Goal: Information Seeking & Learning: Find specific fact

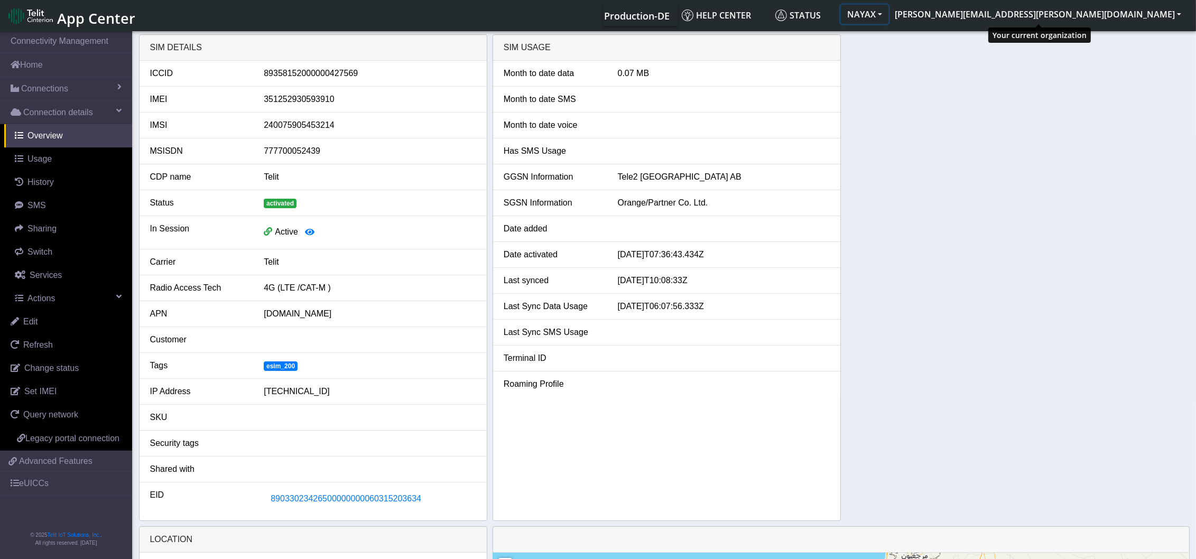
click at [889, 12] on button "NAYAX" at bounding box center [865, 14] width 48 height 19
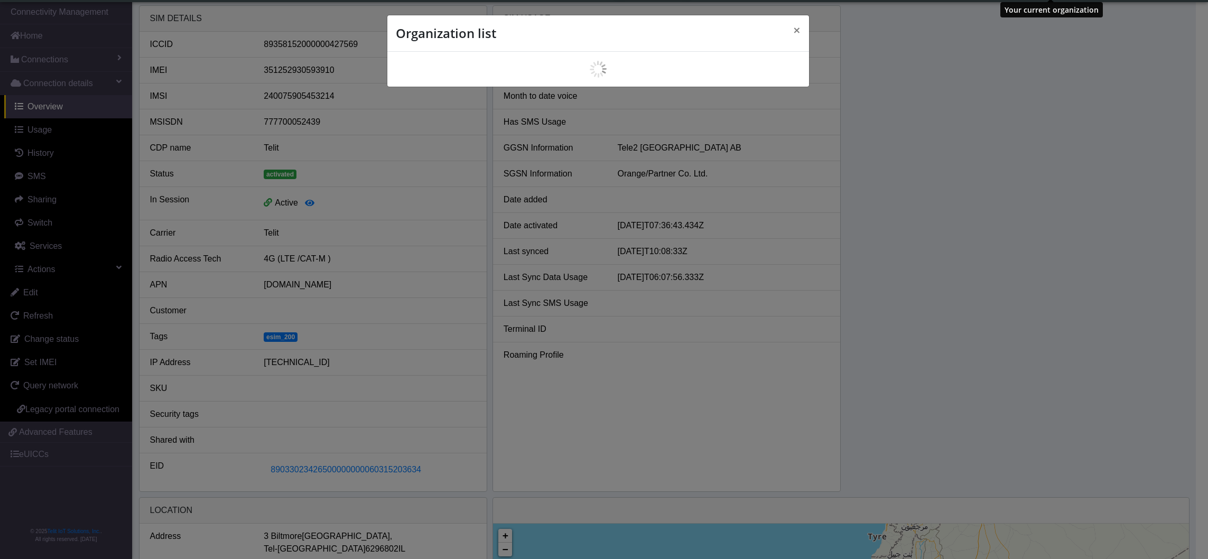
scroll to position [4, 0]
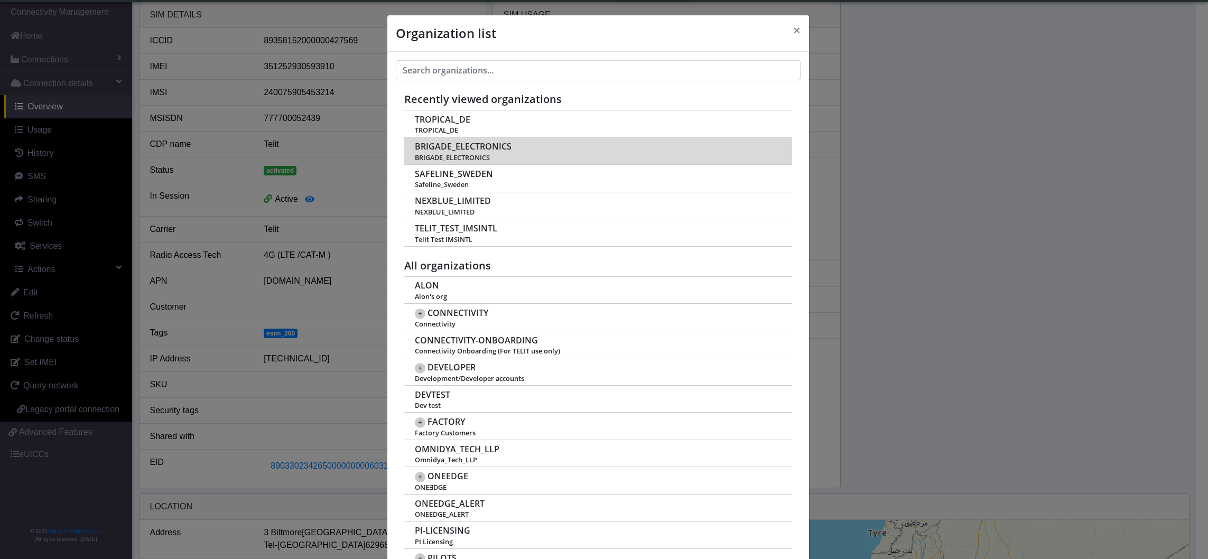
click at [452, 150] on span "BRIGADE_ELECTRONICS" at bounding box center [463, 147] width 97 height 10
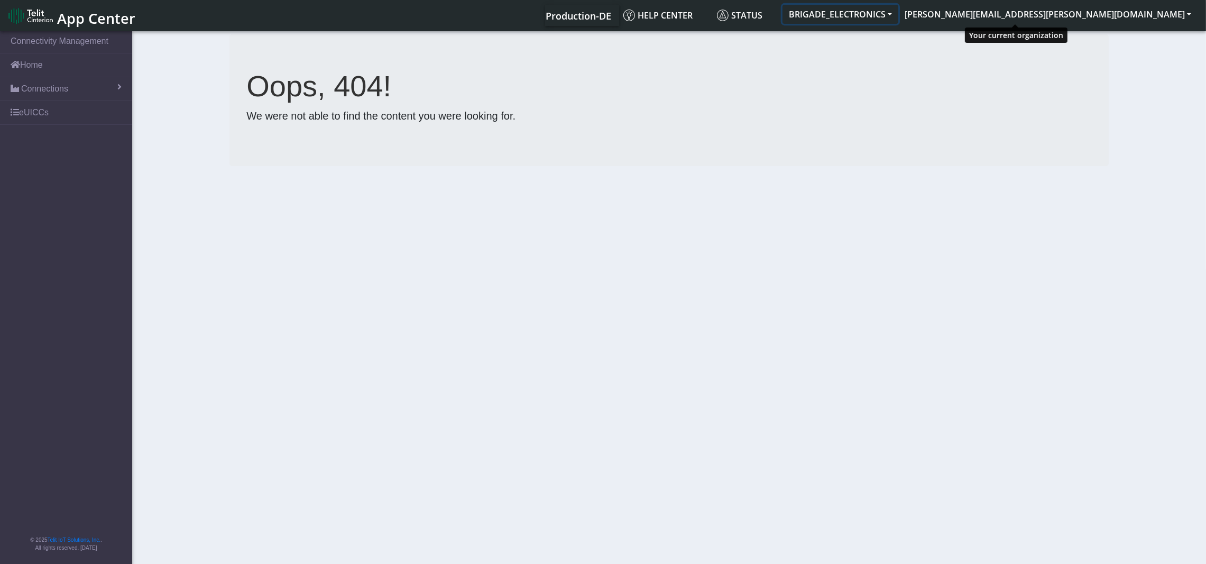
click at [898, 15] on button "BRIGADE_ELECTRONICS" at bounding box center [840, 14] width 116 height 19
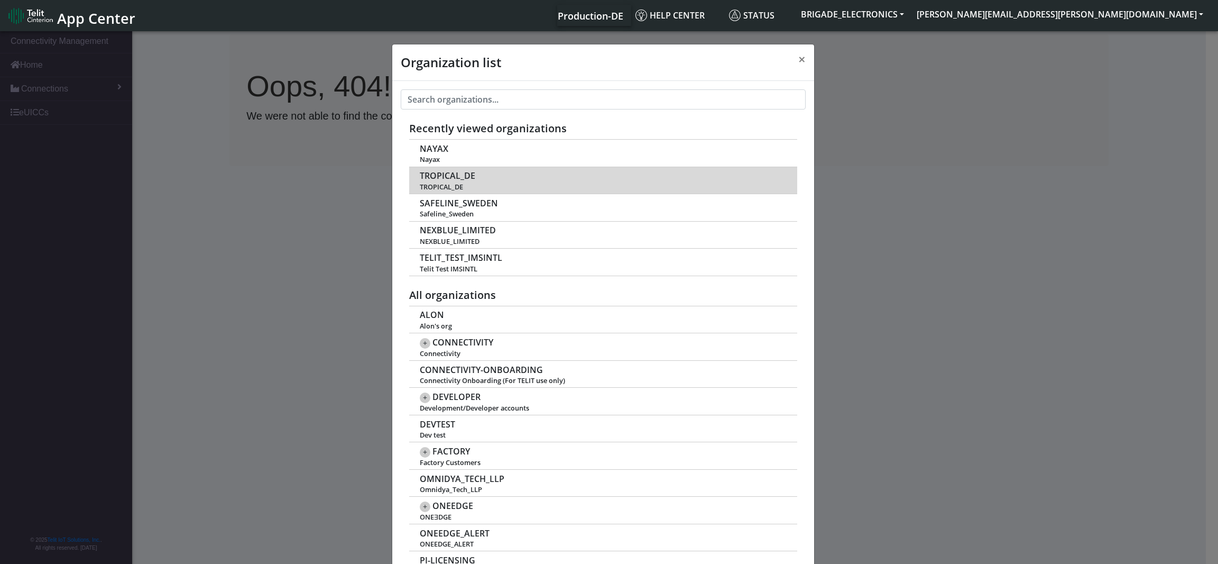
click at [451, 182] on td "TROPICAL_DE TROPICAL_DE" at bounding box center [603, 180] width 388 height 27
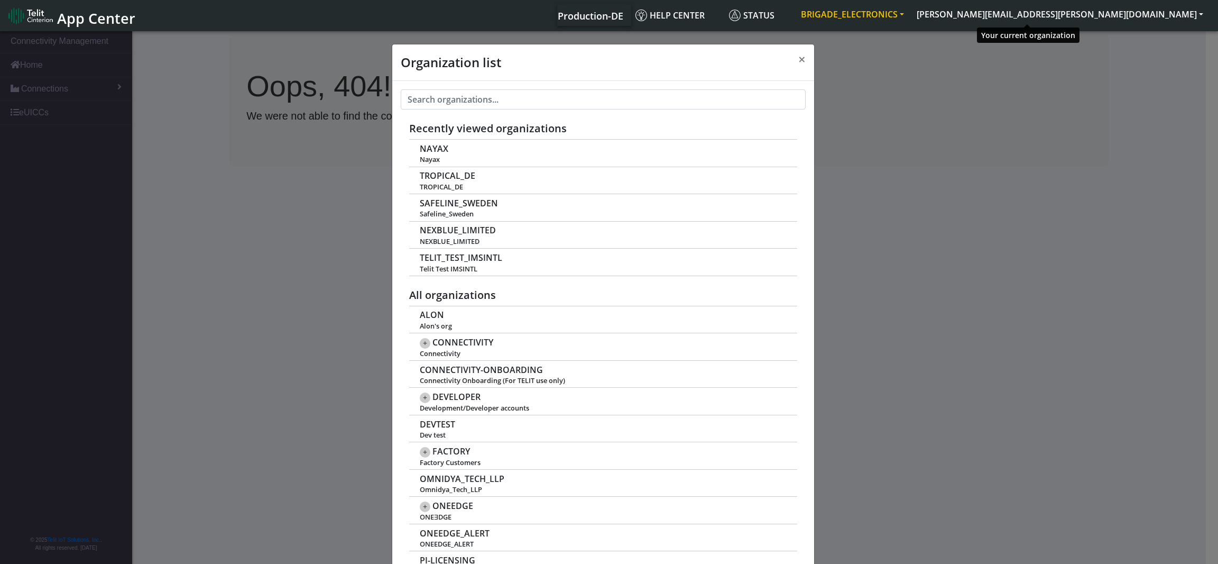
click at [910, 11] on button "BRIGADE_ELECTRONICS" at bounding box center [853, 14] width 116 height 19
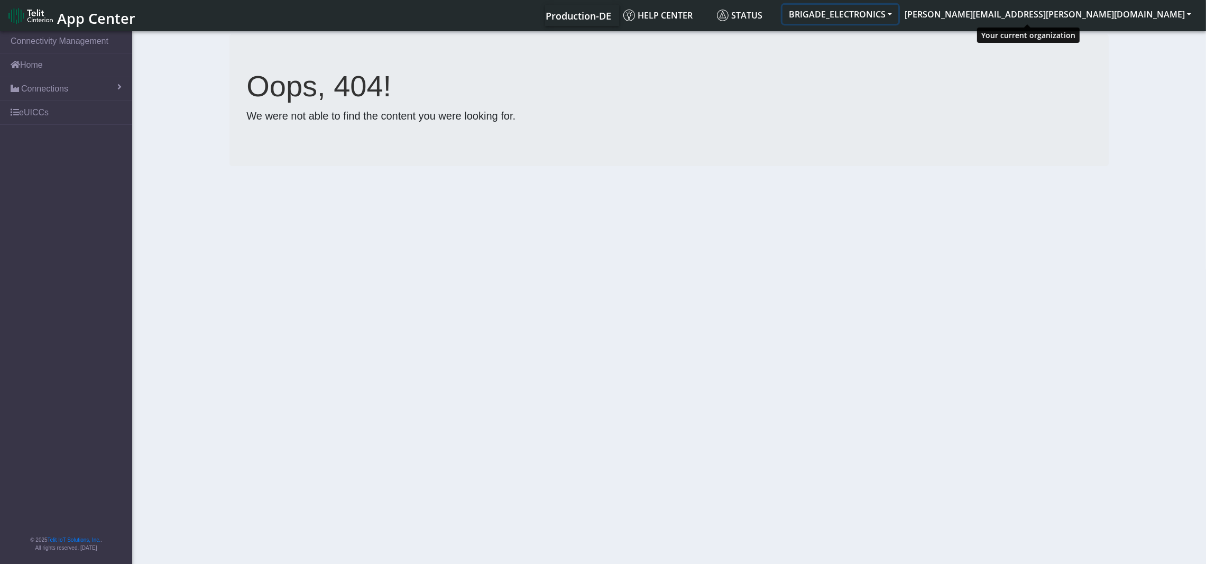
click at [898, 11] on button "BRIGADE_ELECTRONICS" at bounding box center [840, 14] width 116 height 19
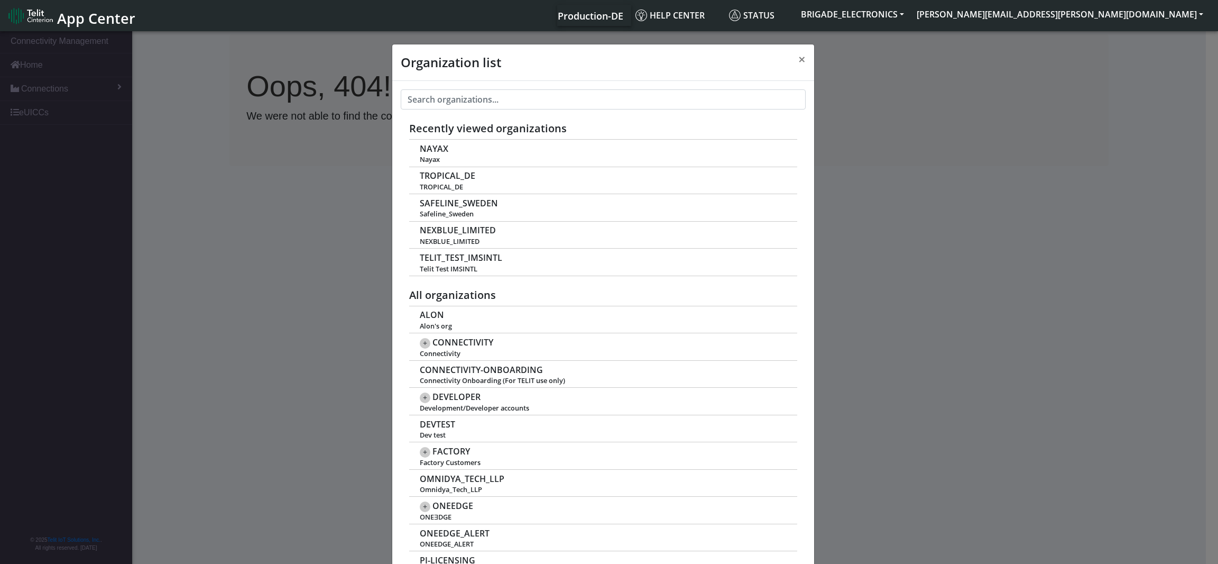
click at [1084, 134] on div "Organization list × Recently viewed organizations NAYAX Nayax TROPICAL_DE TROPI…" at bounding box center [609, 298] width 1218 height 538
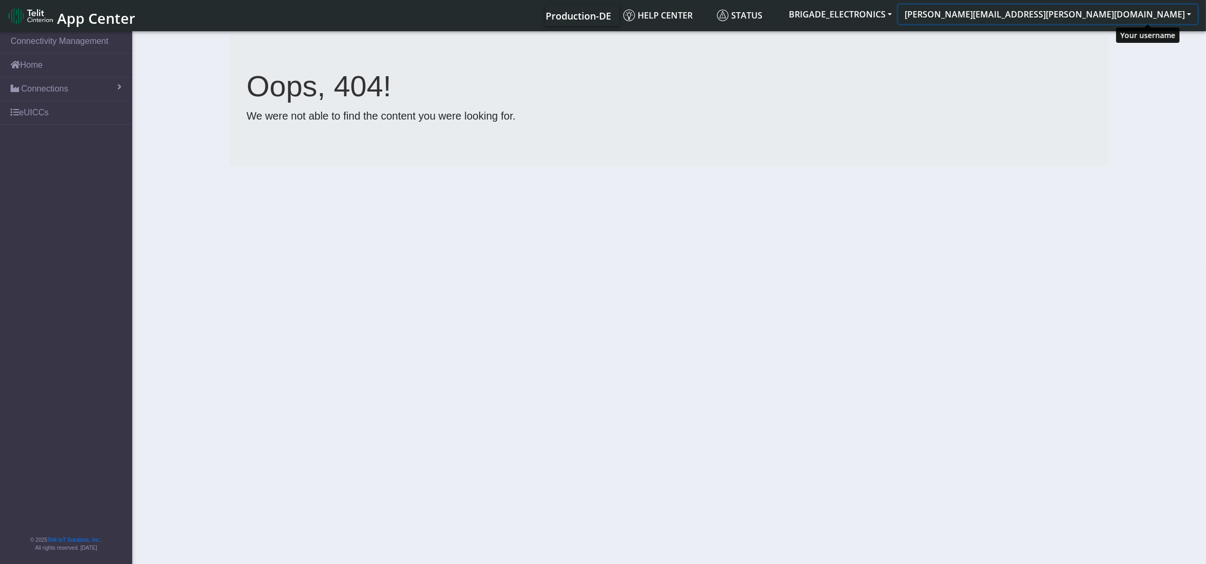
click at [1162, 12] on button "[PERSON_NAME][EMAIL_ADDRESS][PERSON_NAME][DOMAIN_NAME]" at bounding box center [1047, 14] width 299 height 19
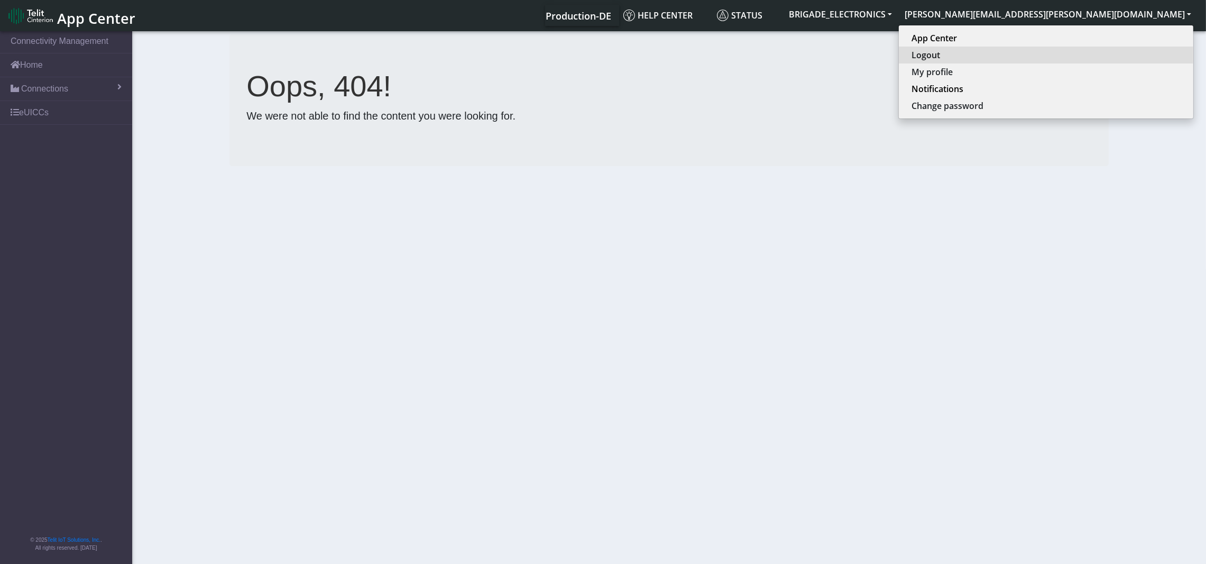
click at [1088, 55] on button "Logout" at bounding box center [1046, 55] width 294 height 17
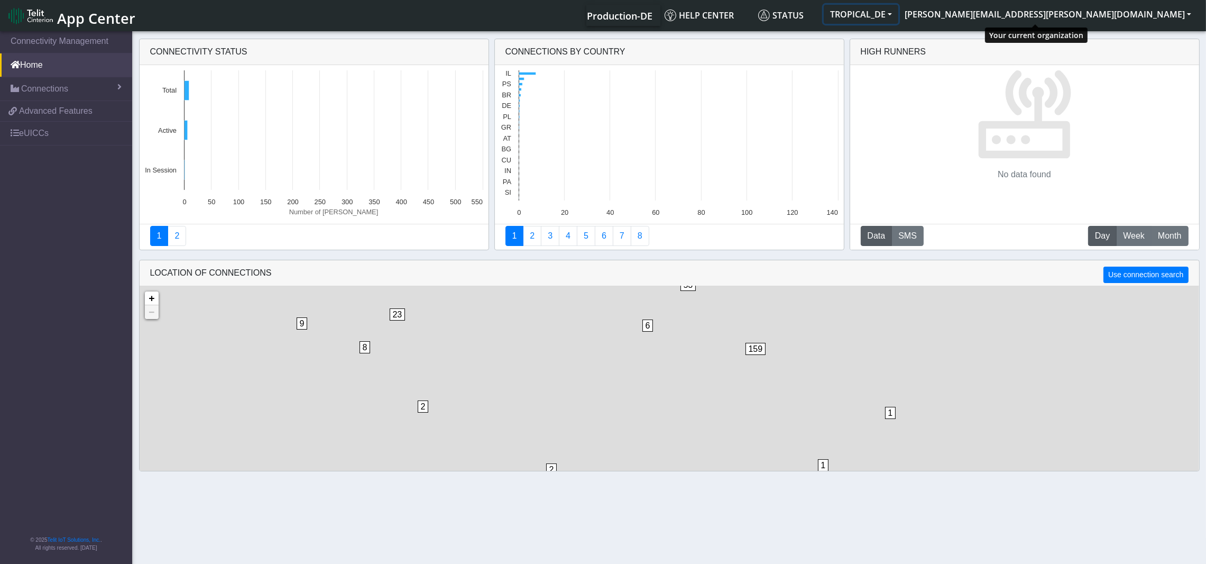
click at [898, 8] on button "TROPICAL_DE" at bounding box center [861, 14] width 75 height 19
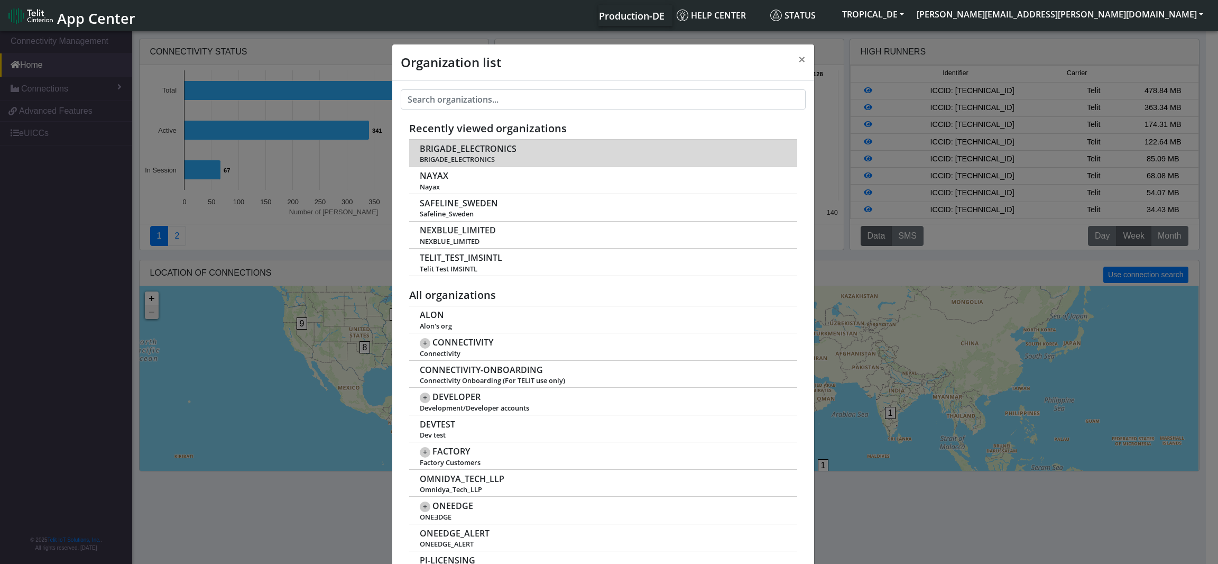
click at [449, 151] on span "BRIGADE_ELECTRONICS" at bounding box center [468, 149] width 97 height 10
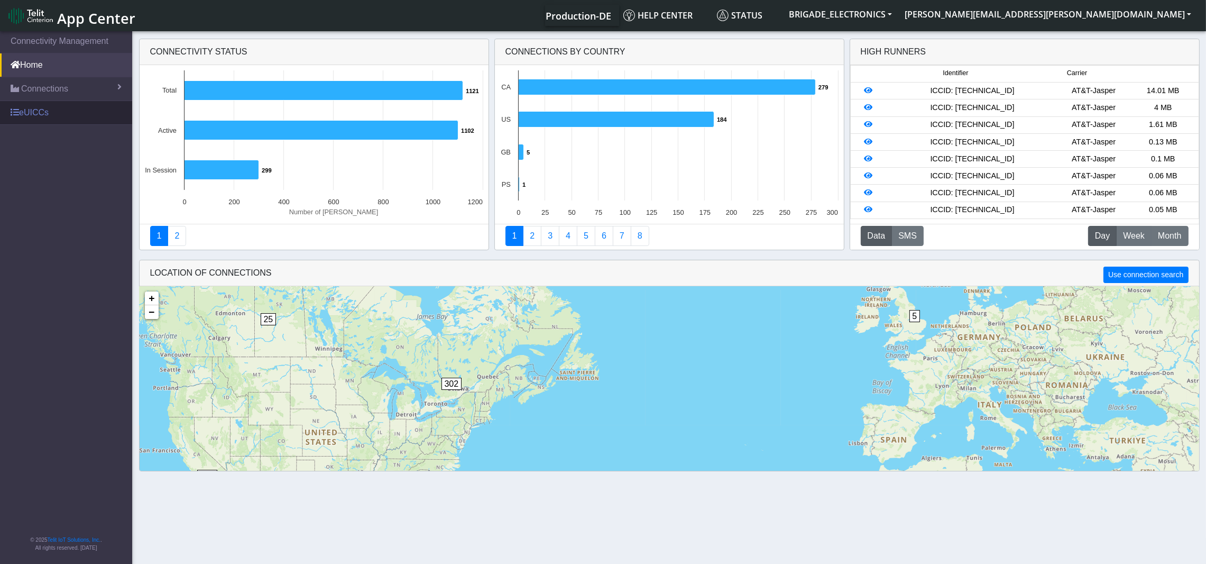
click at [28, 110] on link "eUICCs" at bounding box center [66, 112] width 132 height 23
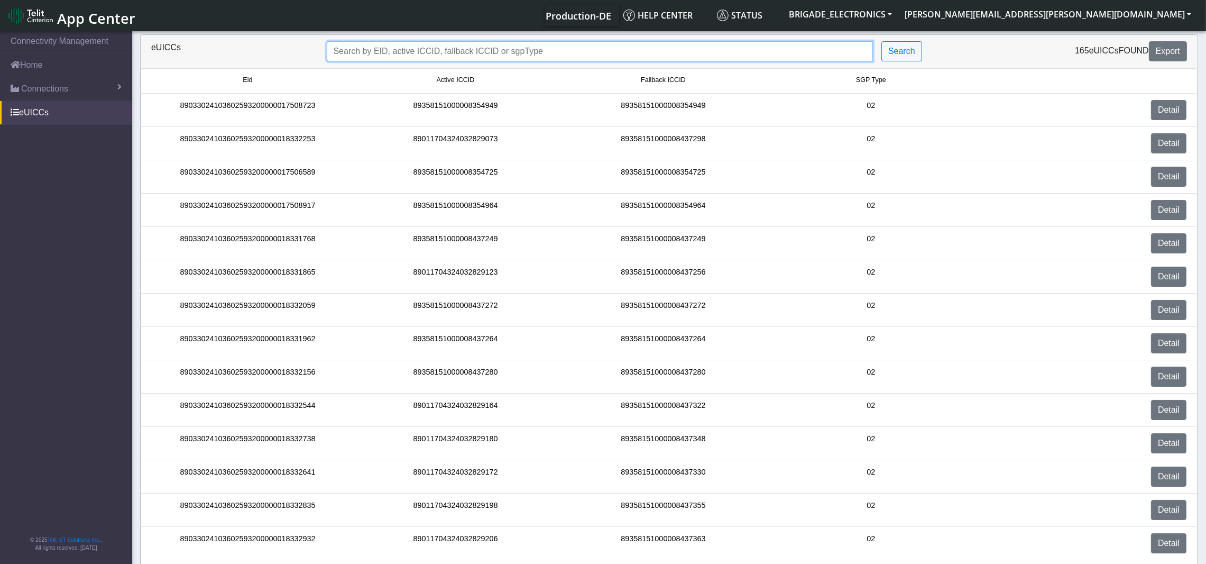
click at [395, 48] on input "Search..." at bounding box center [600, 51] width 547 height 20
paste input "89358151000008435599"
type input "89358151000008435599"
click at [896, 46] on button "Search" at bounding box center [901, 51] width 41 height 20
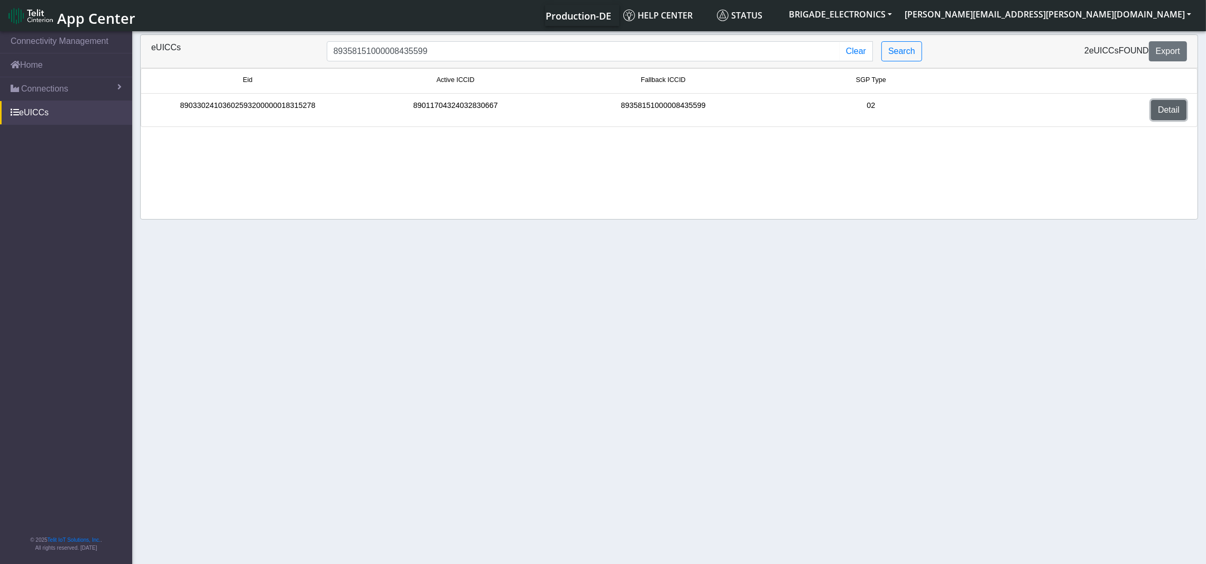
click at [1159, 107] on link "Detail" at bounding box center [1168, 110] width 35 height 20
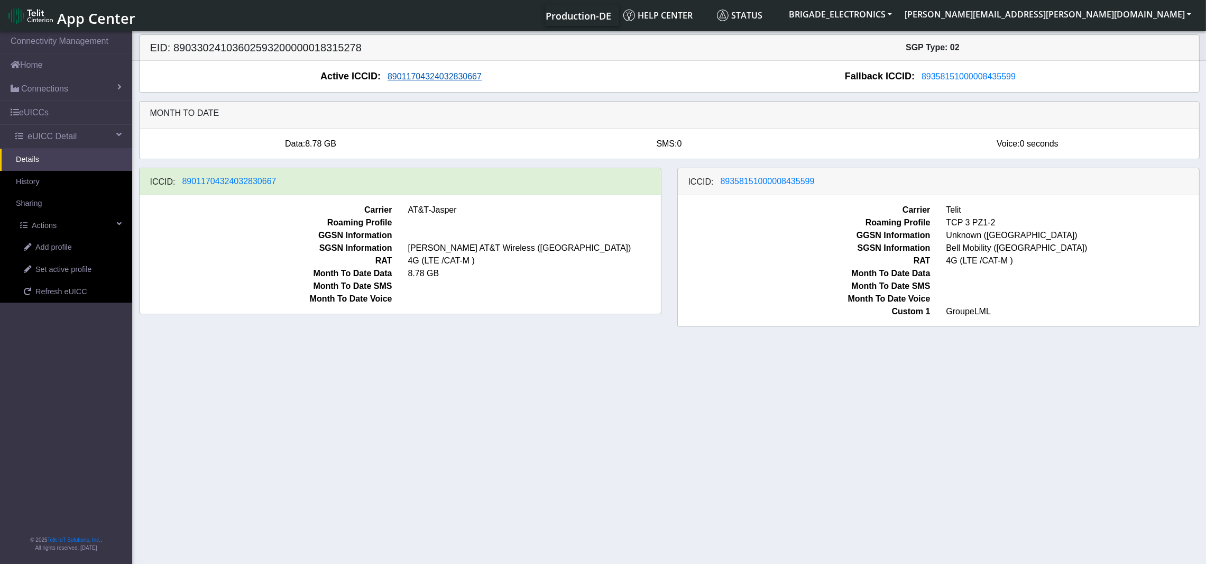
drag, startPoint x: 492, startPoint y: 76, endPoint x: 429, endPoint y: 81, distance: 63.1
click at [429, 81] on div "Active ICCID: [TECHNICAL_ID]" at bounding box center [404, 76] width 529 height 14
drag, startPoint x: 456, startPoint y: 79, endPoint x: 286, endPoint y: 78, distance: 170.2
click at [286, 78] on div "Active ICCID: [TECHNICAL_ID]" at bounding box center [404, 76] width 529 height 14
drag, startPoint x: 285, startPoint y: 181, endPoint x: 182, endPoint y: 181, distance: 103.1
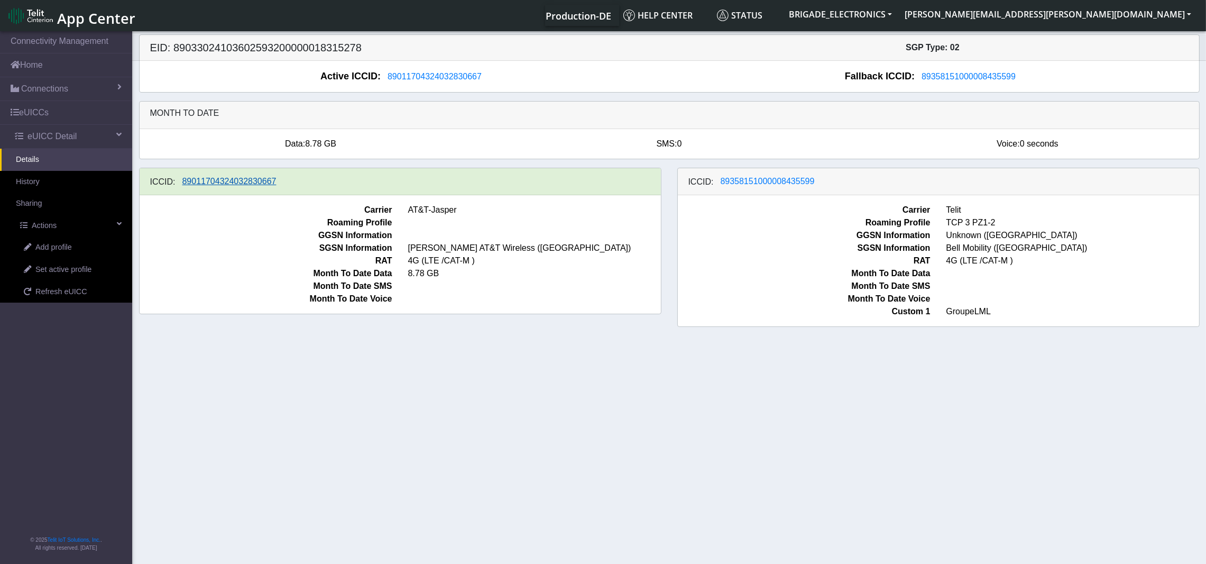
click at [182, 181] on div "ICCID: [TECHNICAL_ID]" at bounding box center [400, 181] width 521 height 27
click at [234, 186] on span "89011704324032830667" at bounding box center [229, 181] width 94 height 9
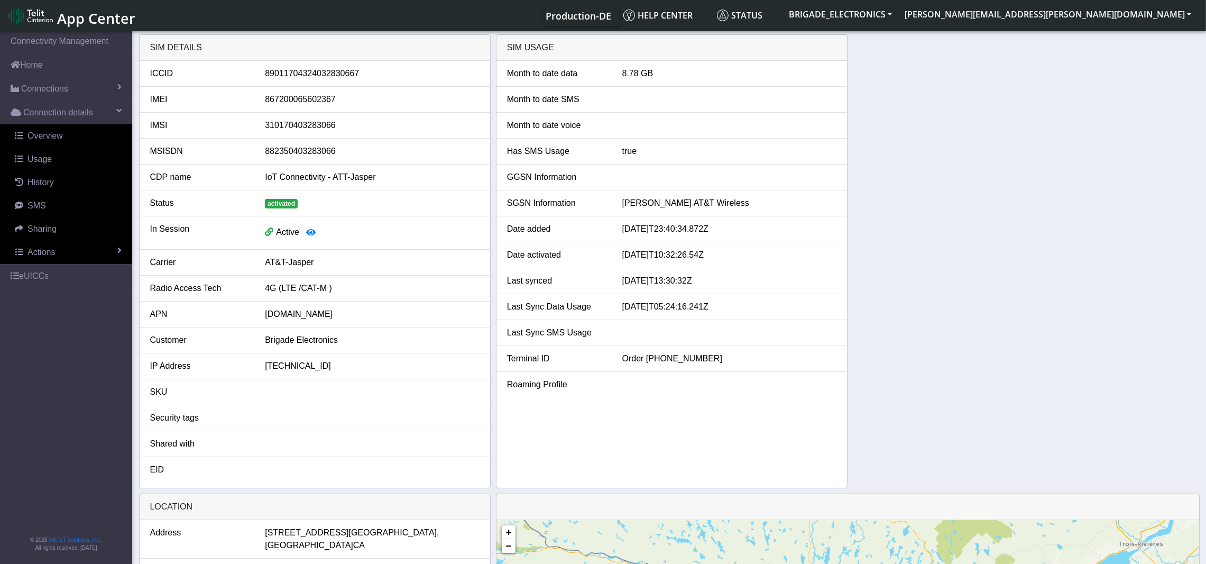
click at [340, 73] on div "89011704324032830667" at bounding box center [372, 73] width 230 height 13
copy div "89011704324032830667"
click at [44, 161] on span "Usage" at bounding box center [39, 158] width 24 height 9
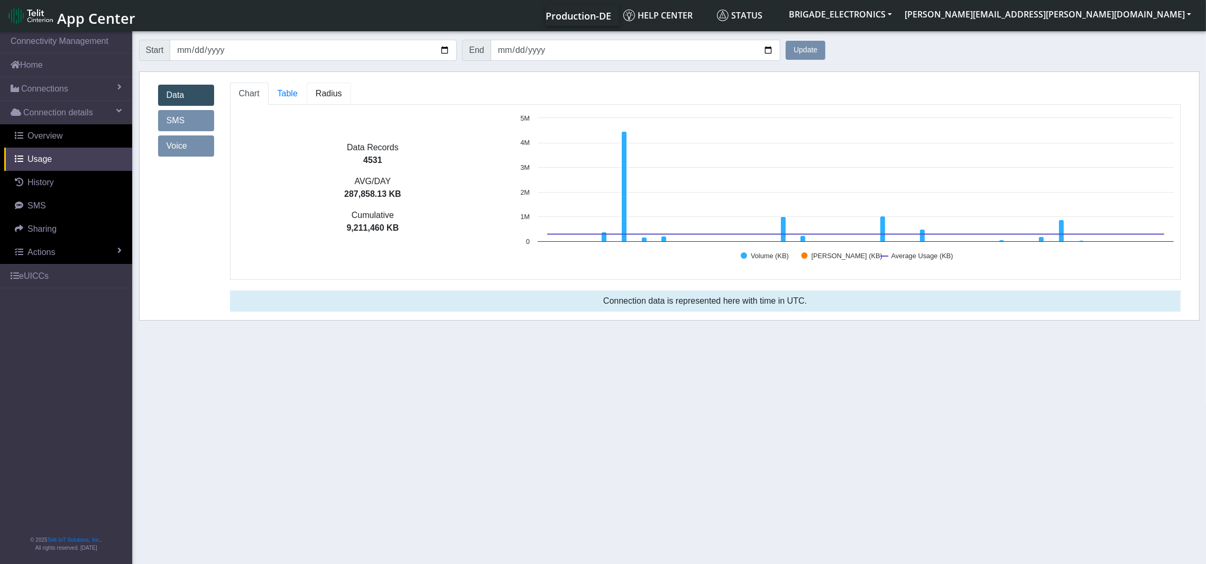
click at [326, 92] on span "Radius" at bounding box center [329, 93] width 26 height 9
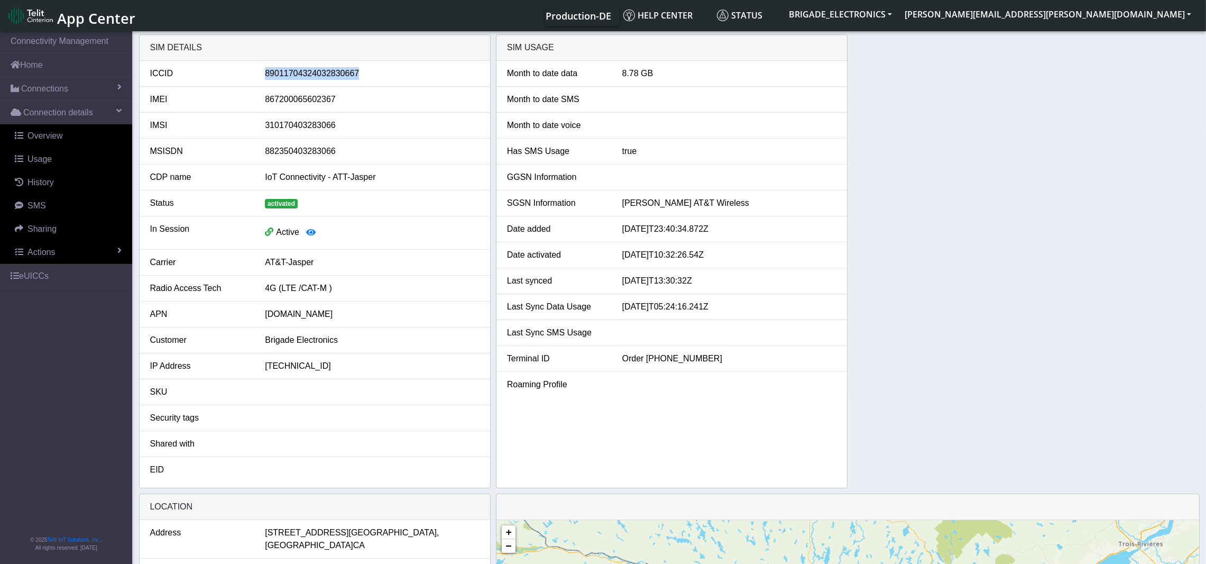
drag, startPoint x: 364, startPoint y: 73, endPoint x: 261, endPoint y: 72, distance: 102.6
click at [261, 72] on div "89011704324032830667" at bounding box center [372, 73] width 230 height 13
copy div "89011704324032830667"
